Goal: Entertainment & Leisure: Consume media (video, audio)

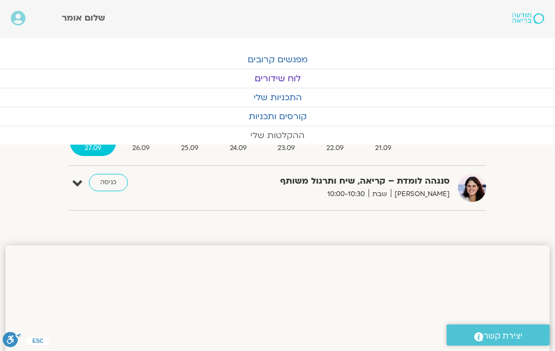
click at [285, 138] on link "ההקלטות שלי" at bounding box center [277, 135] width 555 height 18
click at [294, 140] on link "ההקלטות שלי" at bounding box center [277, 135] width 555 height 18
click at [296, 134] on link "ההקלטות שלי" at bounding box center [277, 135] width 555 height 18
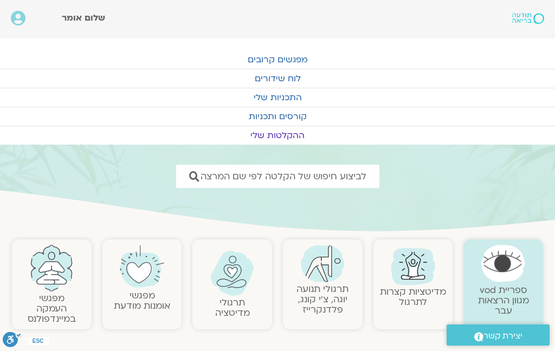
click at [415, 272] on img at bounding box center [413, 266] width 52 height 52
click at [332, 285] on link "תרגולי תנועה יוגה, צ׳י קונג, פלדנקרייז" at bounding box center [323, 299] width 52 height 33
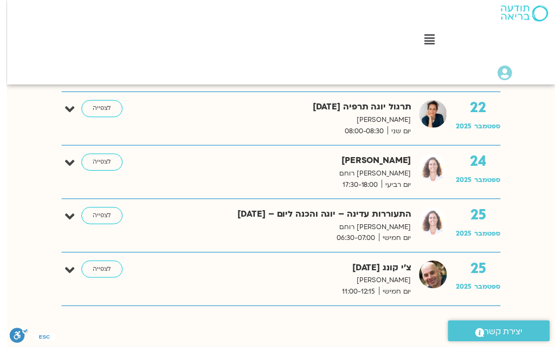
scroll to position [1627, -7]
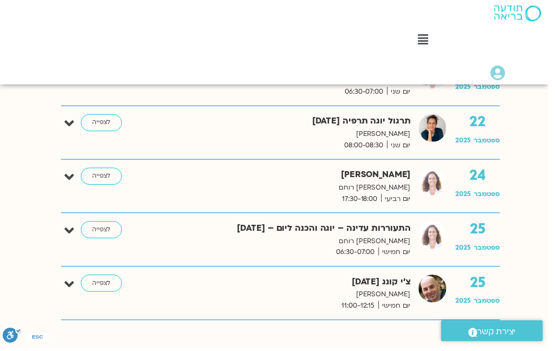
click at [107, 178] on link "לצפייה" at bounding box center [103, 178] width 42 height 17
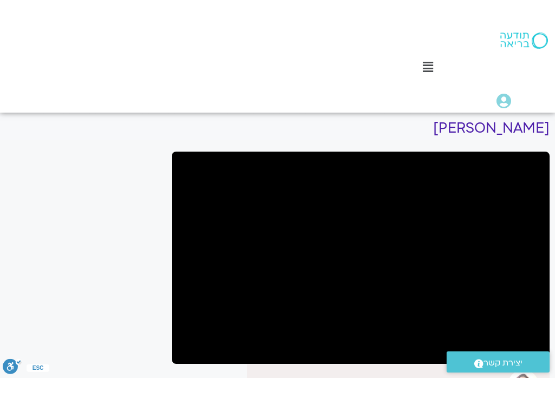
scroll to position [0, -7]
